Goal: Information Seeking & Learning: Understand process/instructions

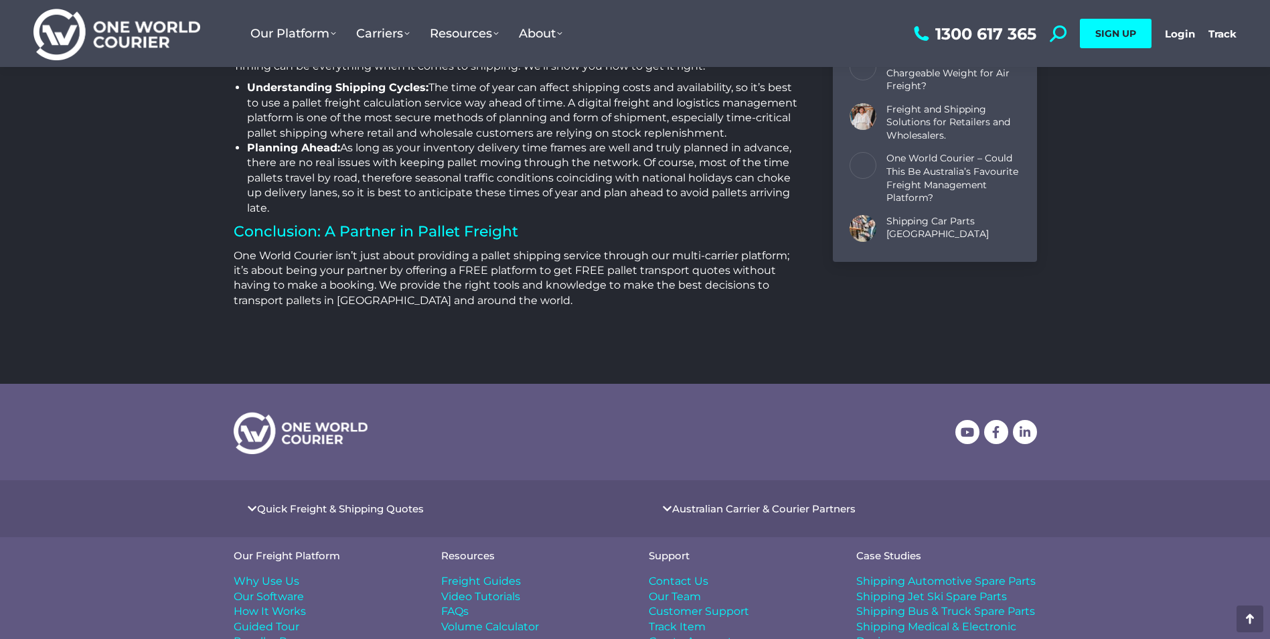
scroll to position [5314, 0]
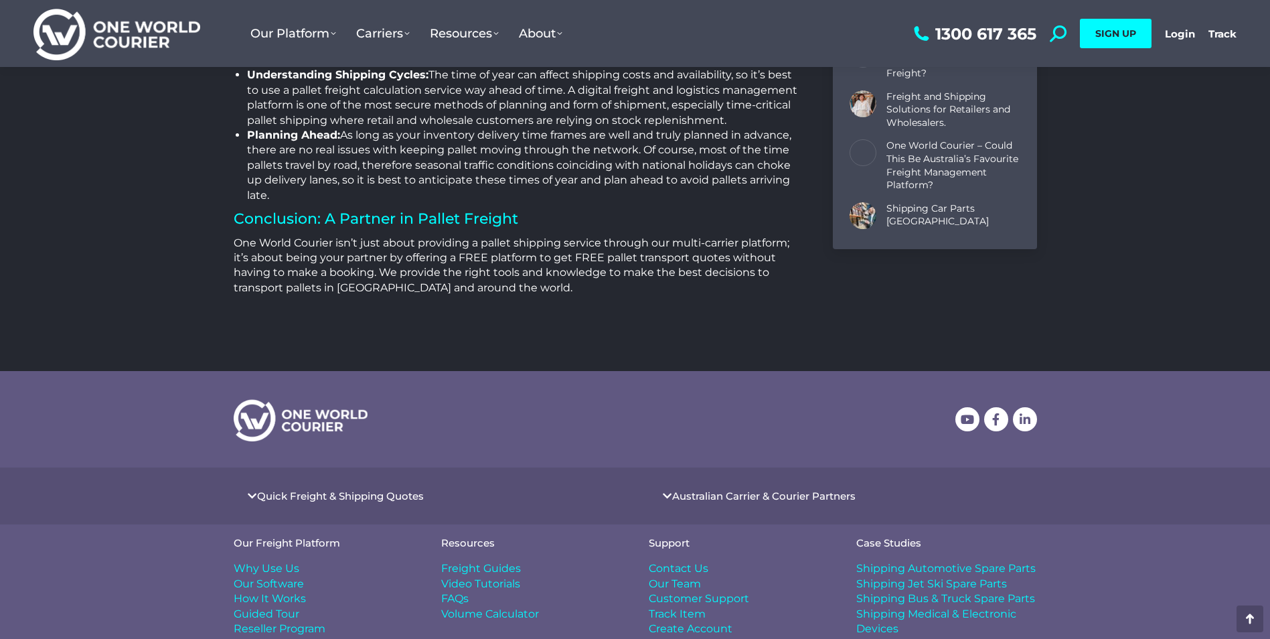
click at [507, 561] on span "Freight Guides" at bounding box center [481, 568] width 80 height 15
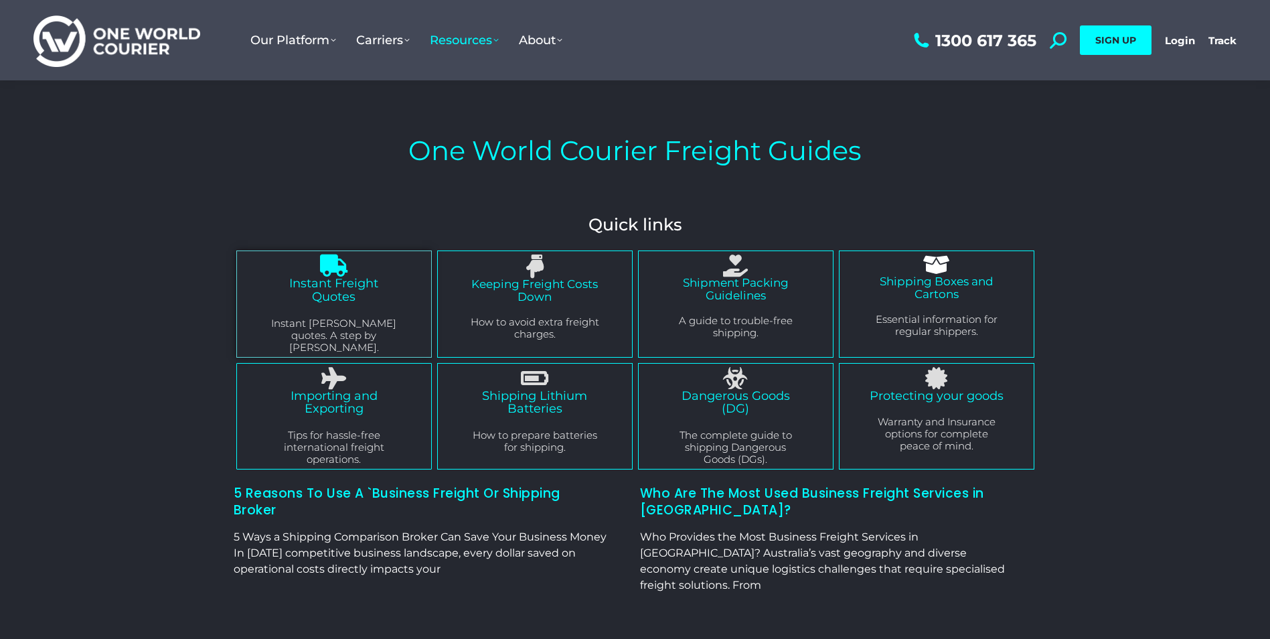
click at [347, 299] on link "Instant Freight Quotes" at bounding box center [333, 290] width 89 height 28
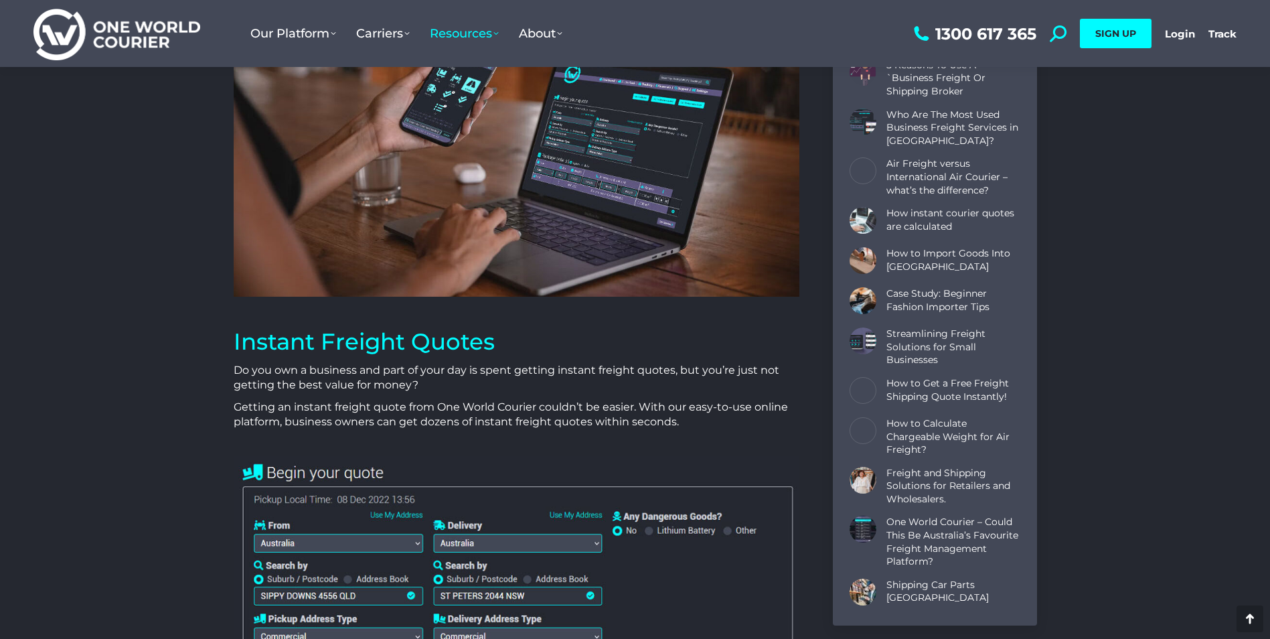
scroll to position [268, 0]
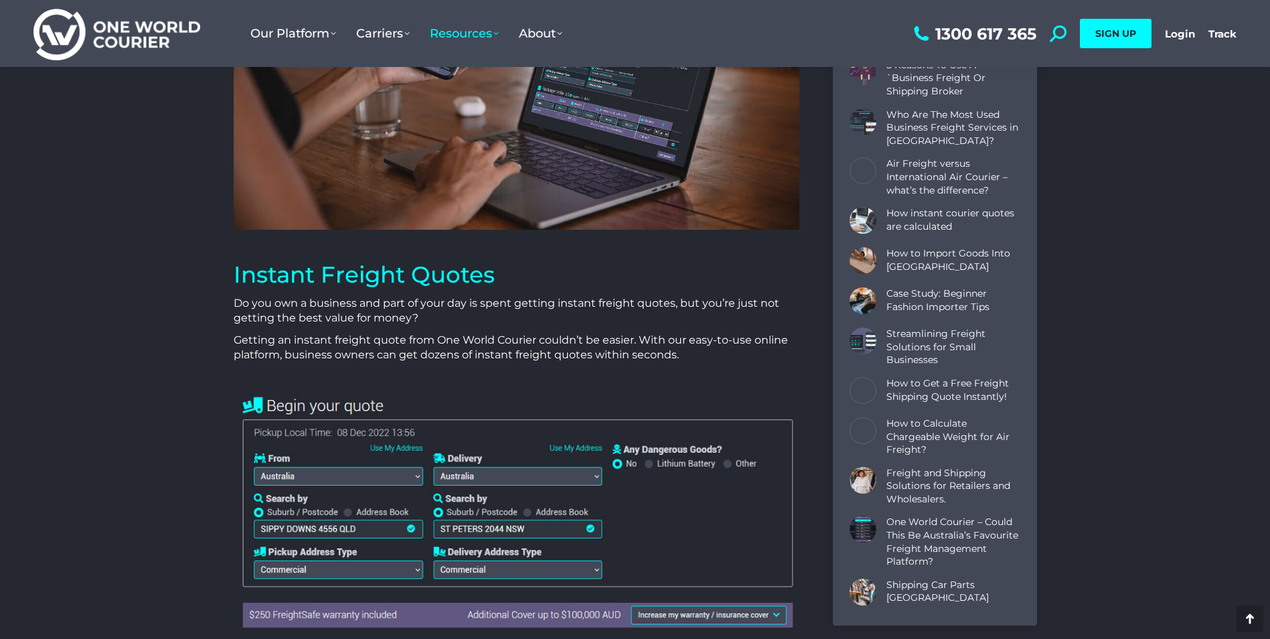
click at [416, 476] on img at bounding box center [517, 511] width 566 height 244
click at [402, 528] on img at bounding box center [517, 511] width 566 height 244
click at [310, 525] on img at bounding box center [517, 511] width 566 height 244
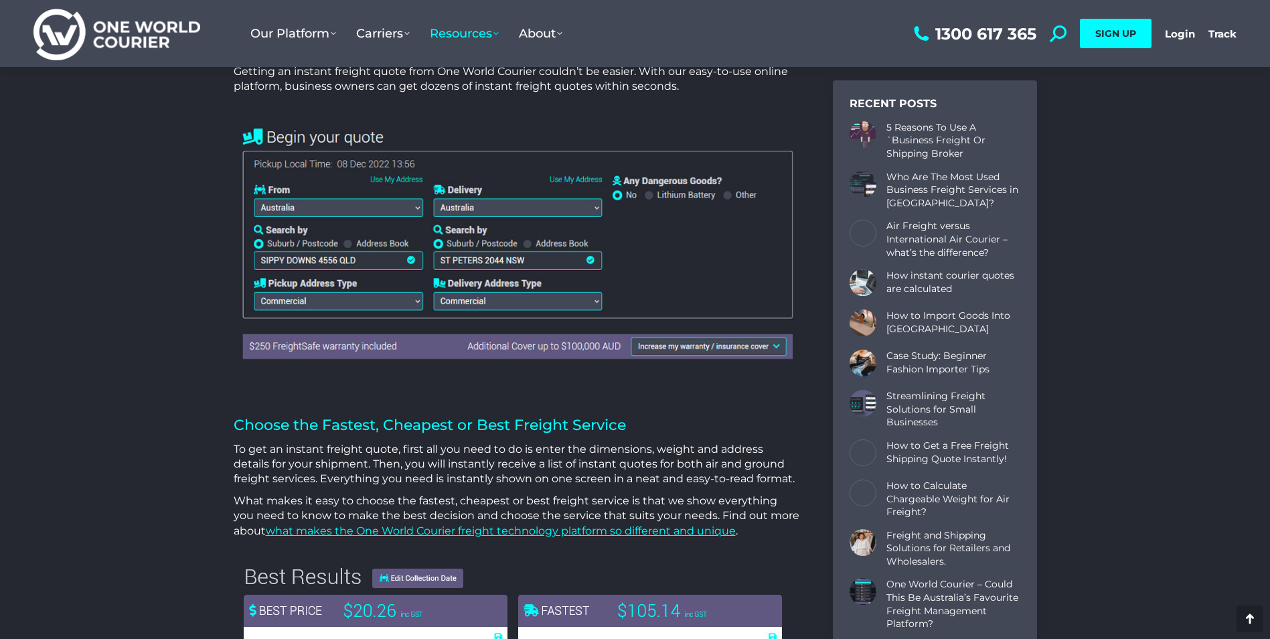
scroll to position [469, 0]
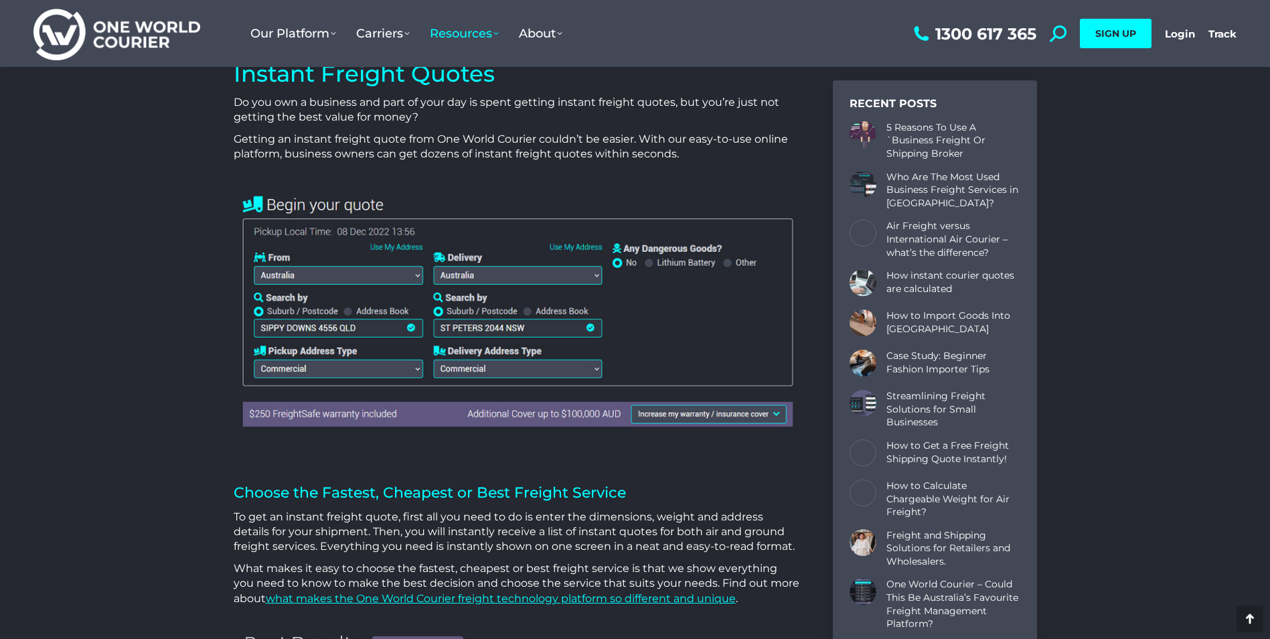
click at [334, 206] on img at bounding box center [517, 310] width 566 height 244
click at [344, 197] on img at bounding box center [517, 310] width 566 height 244
click at [403, 245] on img at bounding box center [517, 310] width 566 height 244
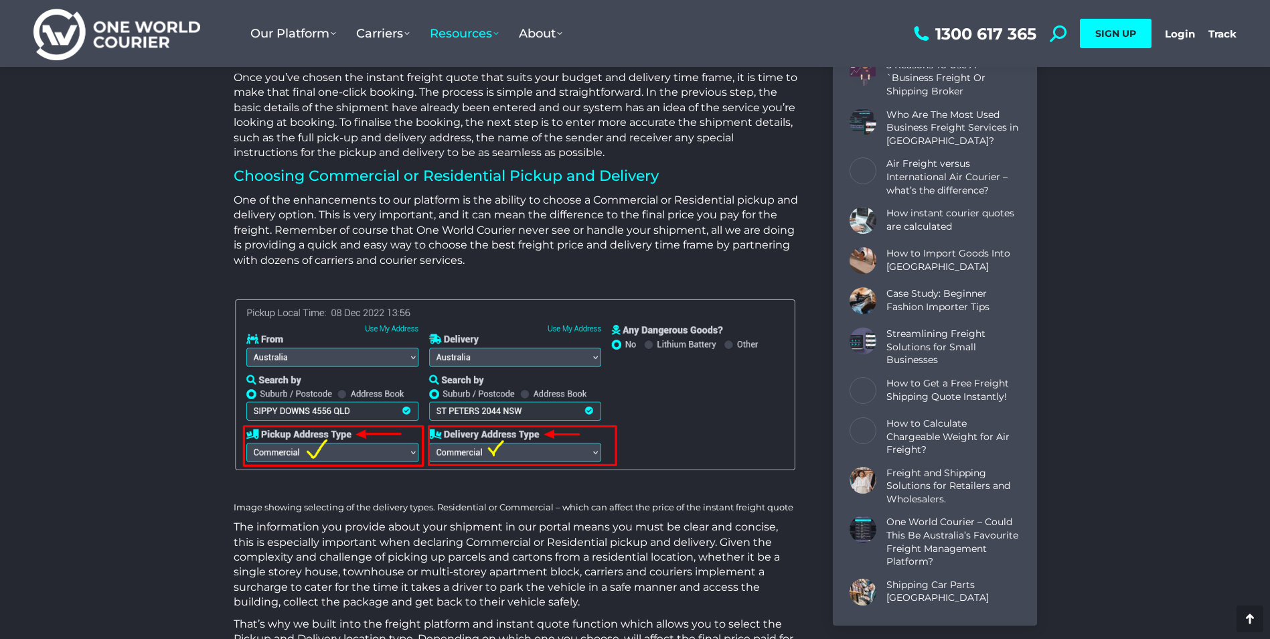
scroll to position [2142, 0]
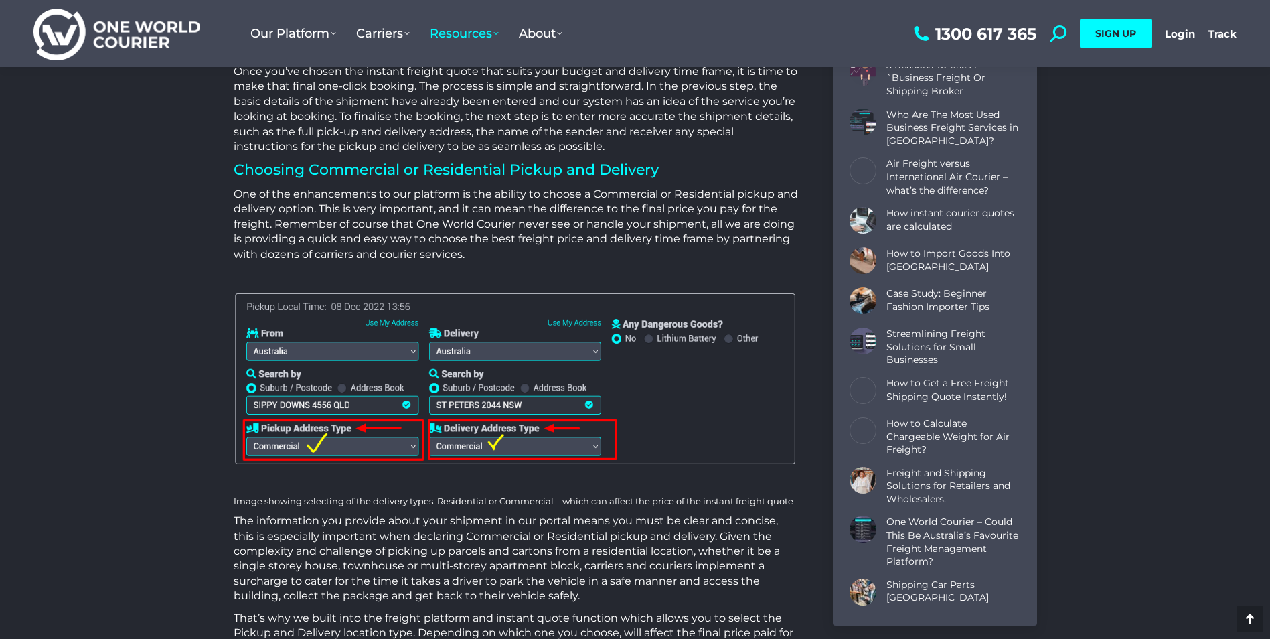
click at [410, 349] on img at bounding box center [517, 380] width 566 height 182
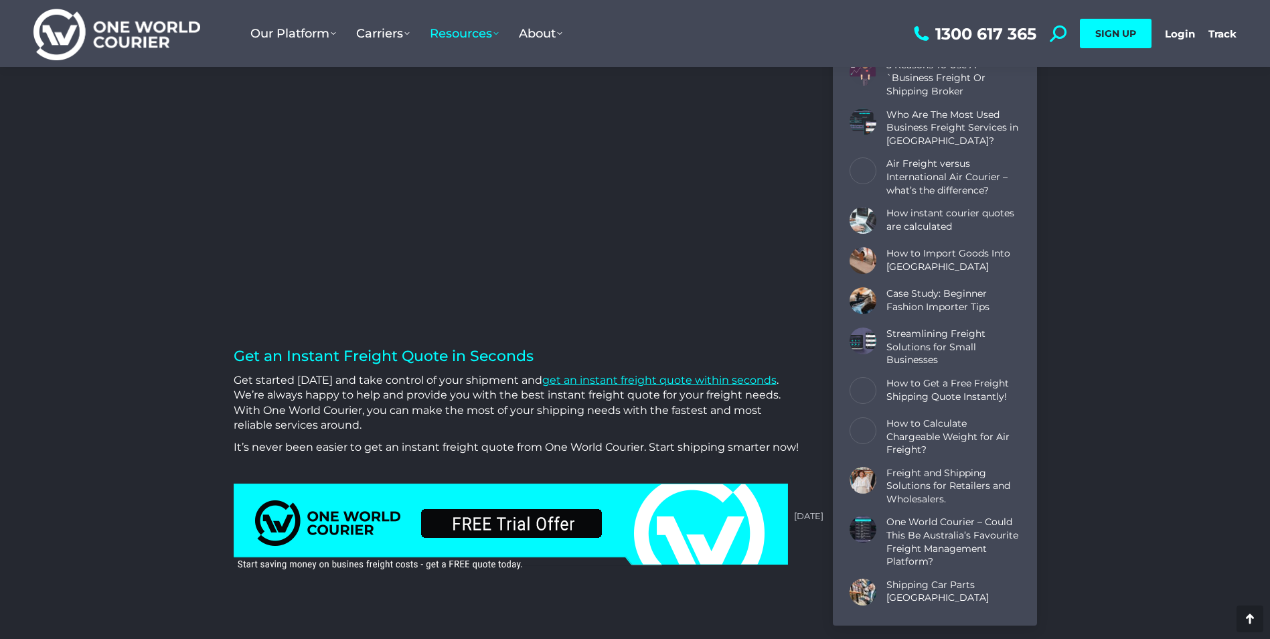
scroll to position [3882, 0]
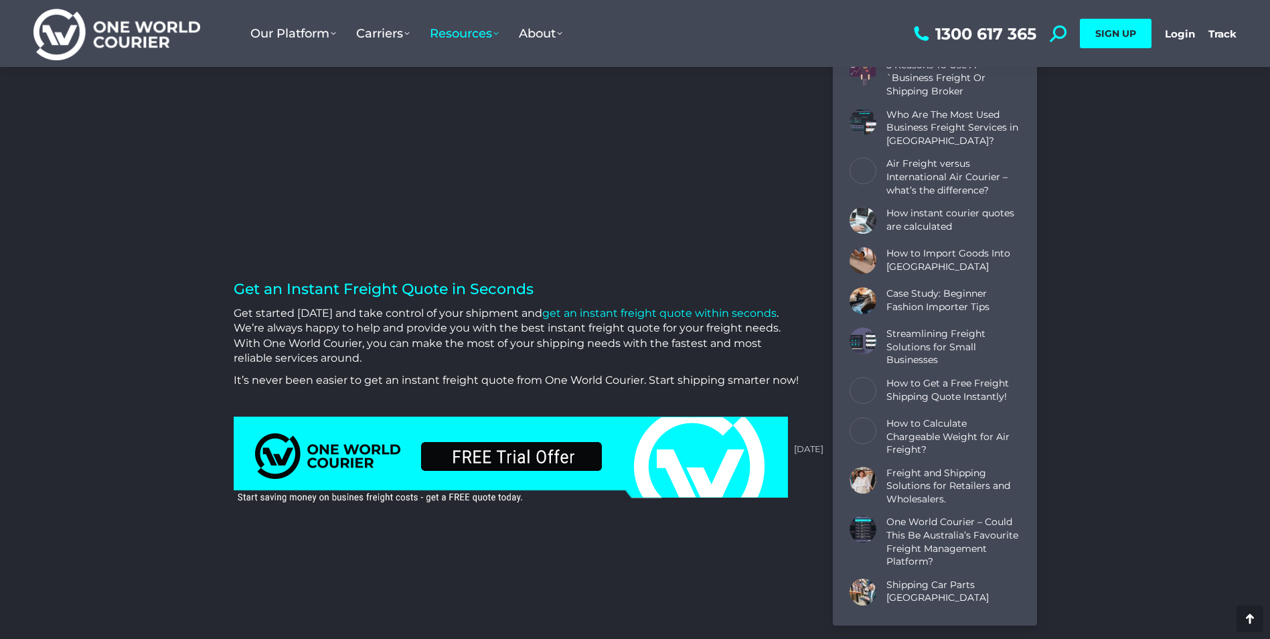
click at [641, 312] on link "get an instant freight quote within seconds" at bounding box center [659, 313] width 234 height 13
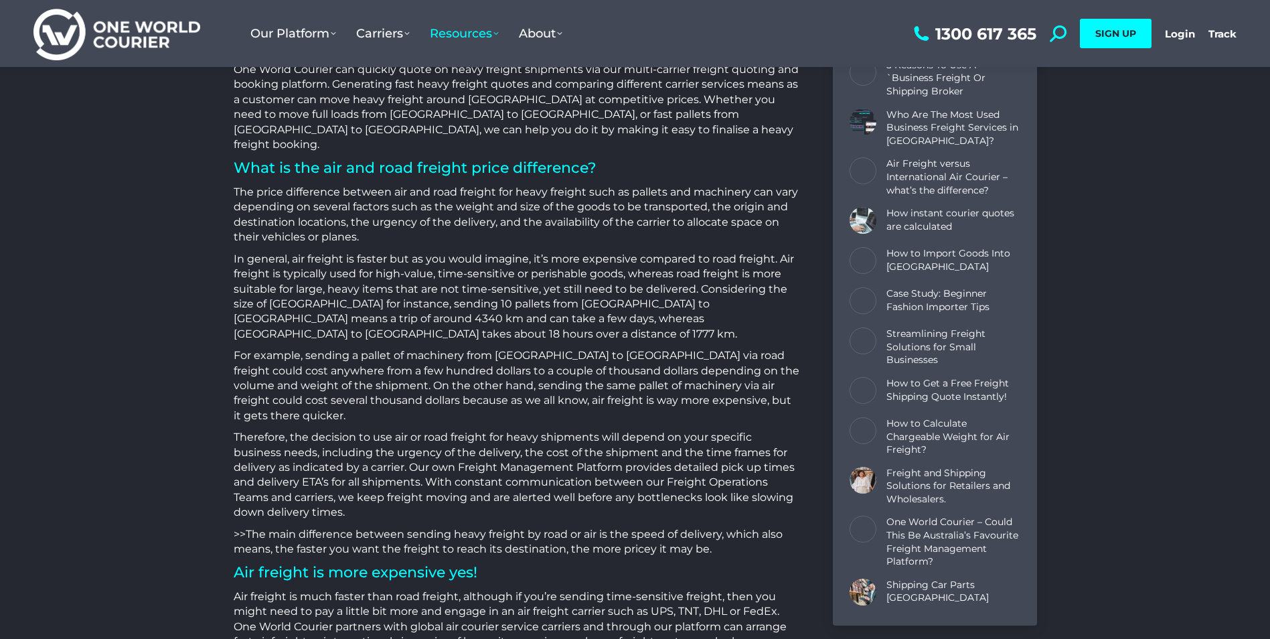
scroll to position [2204, 803]
click at [309, 1] on ul "Our Platform Why Use Us Our Software as a Service How Our Software Works Take a…" at bounding box center [575, 33] width 670 height 67
